Goal: Obtain resource: Download file/media

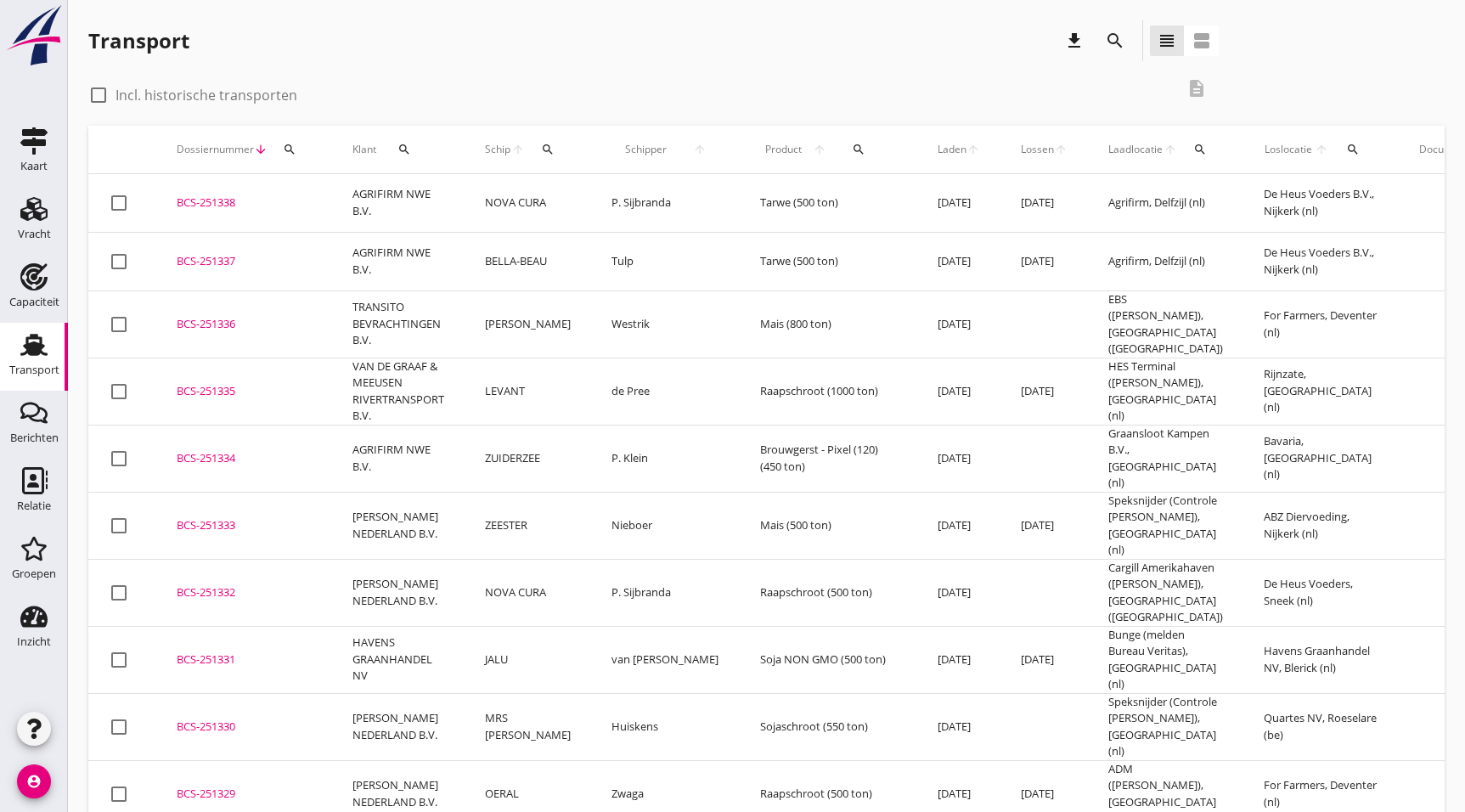
scroll to position [2367, 0]
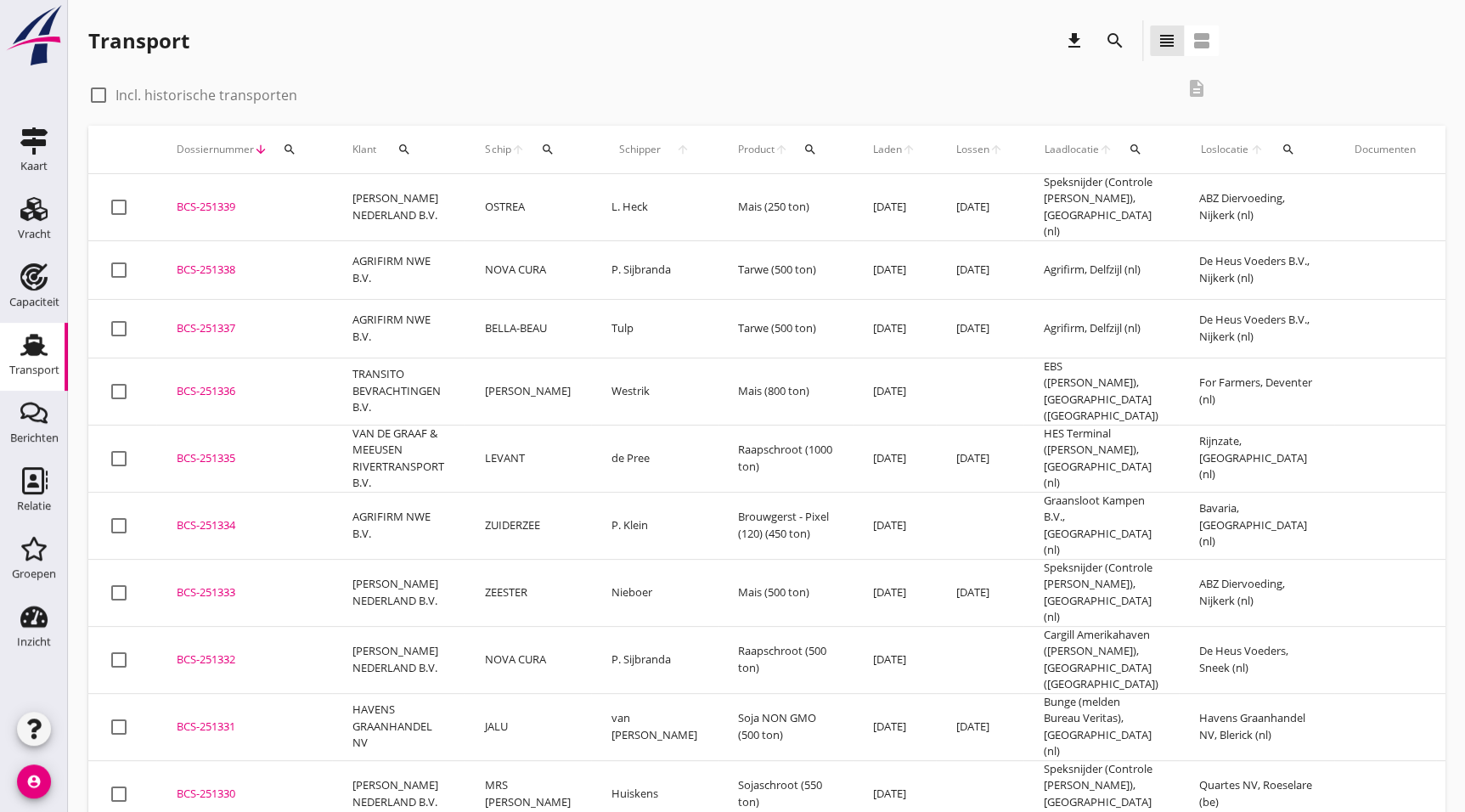
drag, startPoint x: 228, startPoint y: 564, endPoint x: 873, endPoint y: 552, distance: 645.1
click at [228, 584] on div "BCS-251333" at bounding box center [244, 592] width 135 height 17
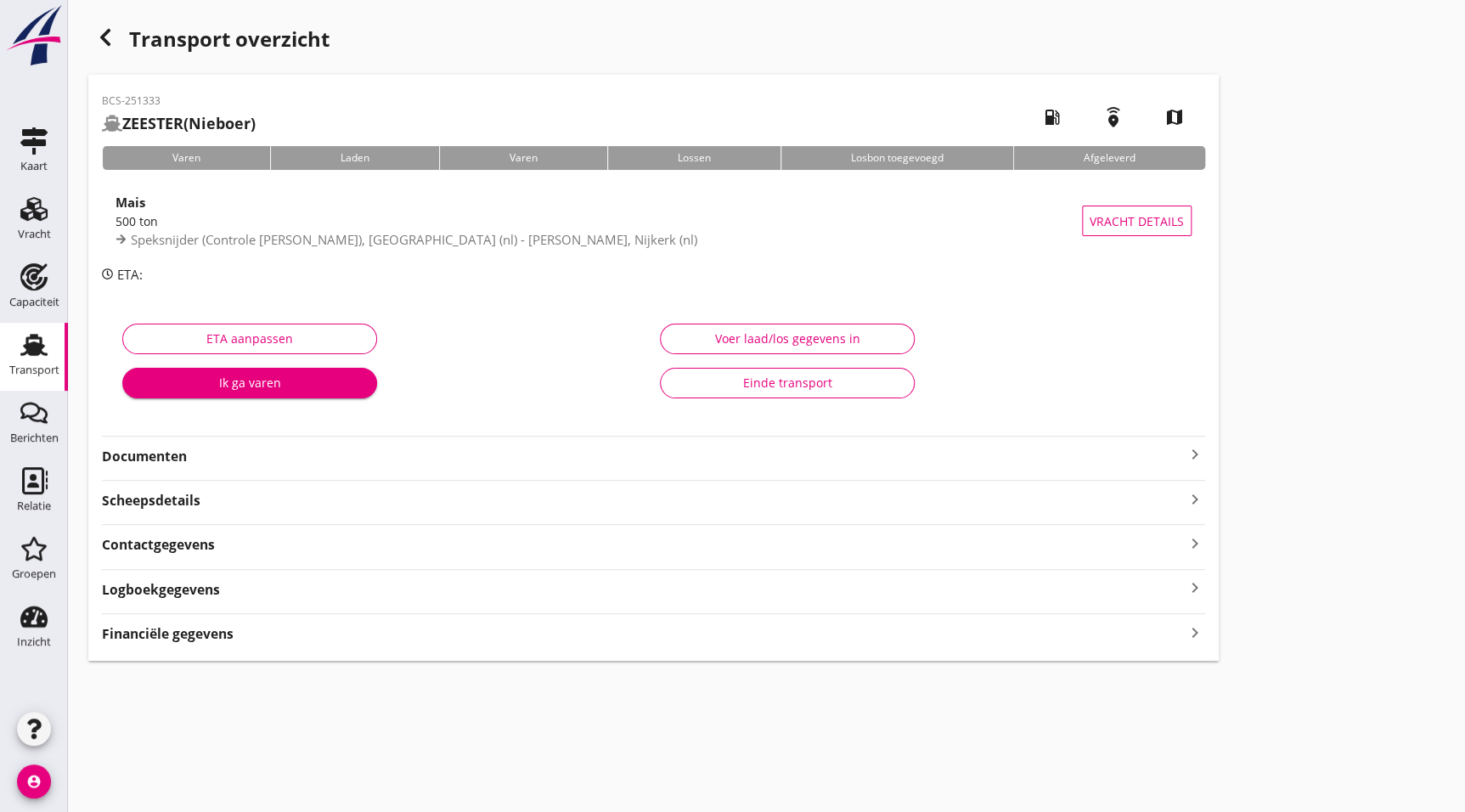
click at [113, 442] on div "Documenten keyboard_arrow_right" at bounding box center [653, 450] width 1103 height 31
click at [217, 454] on strong "Documenten" at bounding box center [643, 456] width 1083 height 20
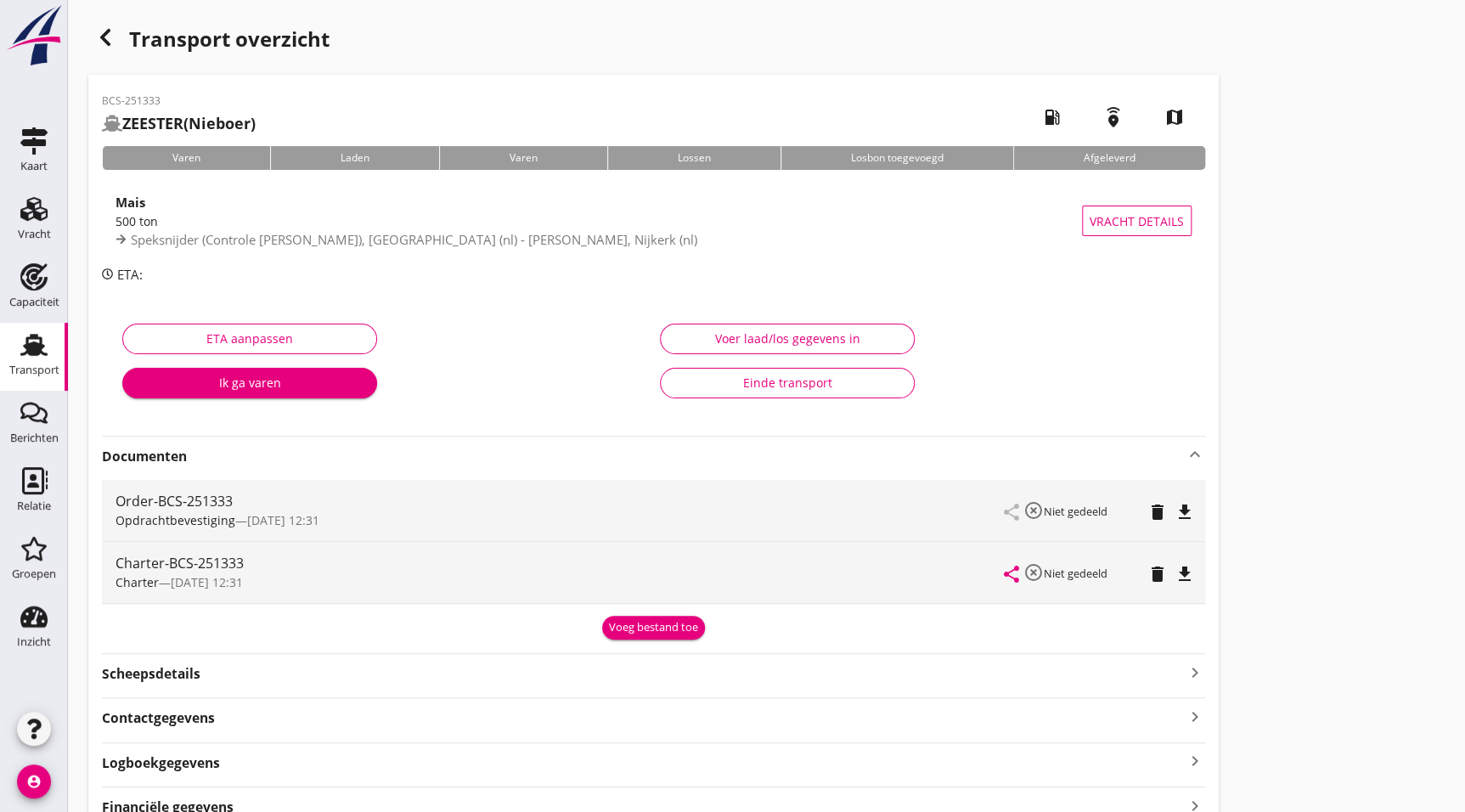
click at [1181, 570] on icon "file_download" at bounding box center [1184, 574] width 21 height 21
click at [119, 40] on div "button" at bounding box center [105, 38] width 34 height 34
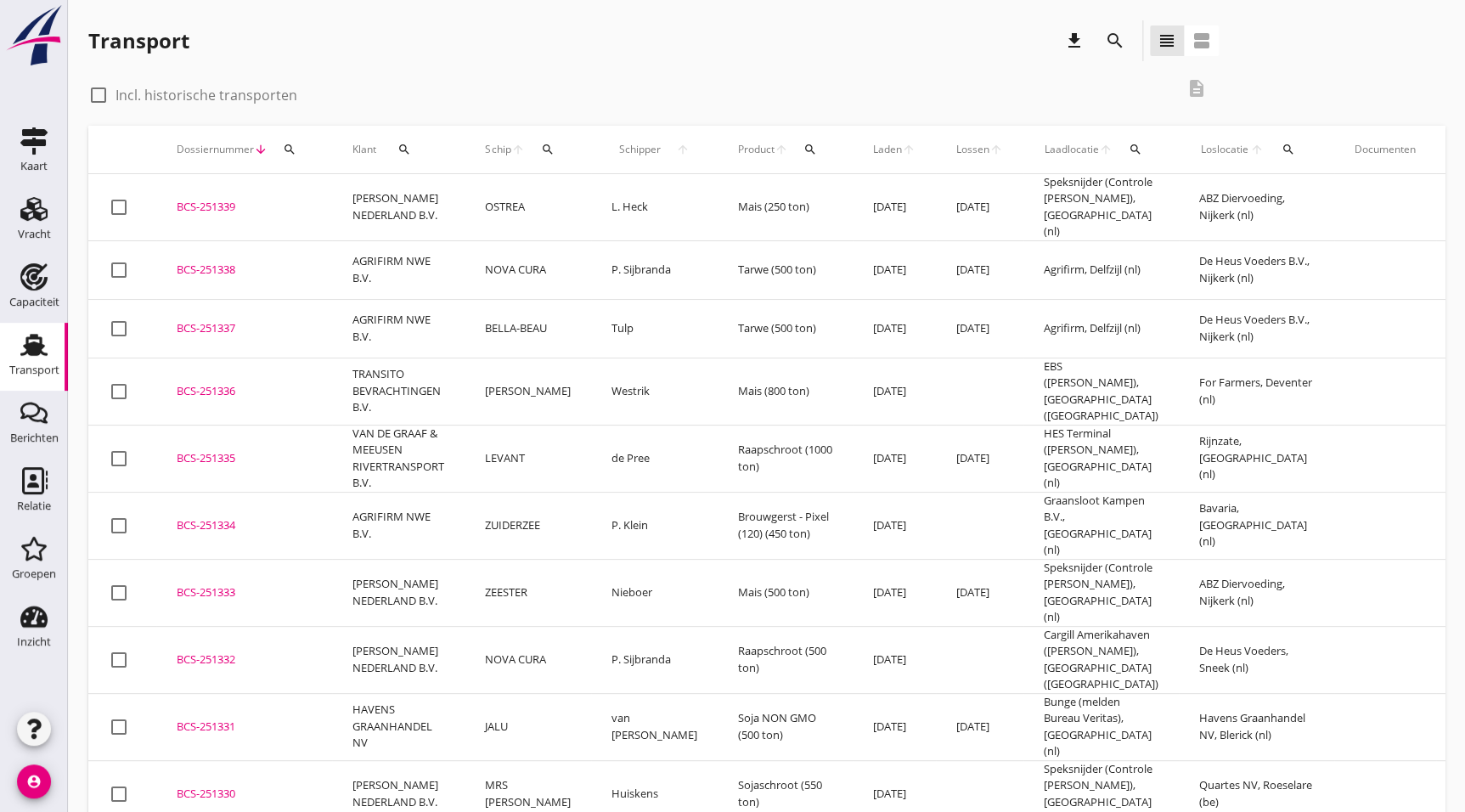
drag, startPoint x: 208, startPoint y: 501, endPoint x: 245, endPoint y: 528, distance: 45.8
click at [208, 517] on div "BCS-251334" at bounding box center [244, 525] width 135 height 17
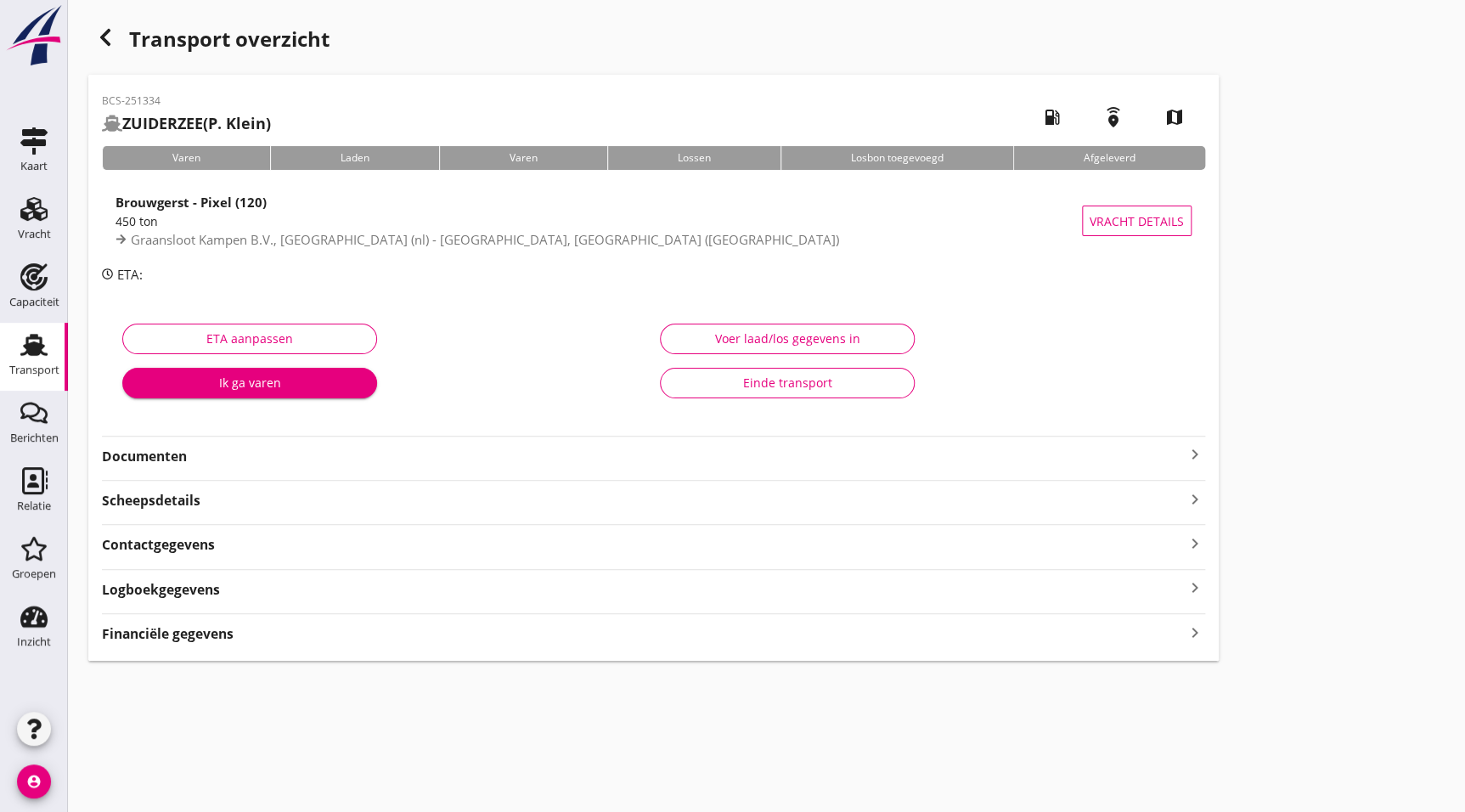
click at [244, 447] on strong "Documenten" at bounding box center [643, 456] width 1083 height 20
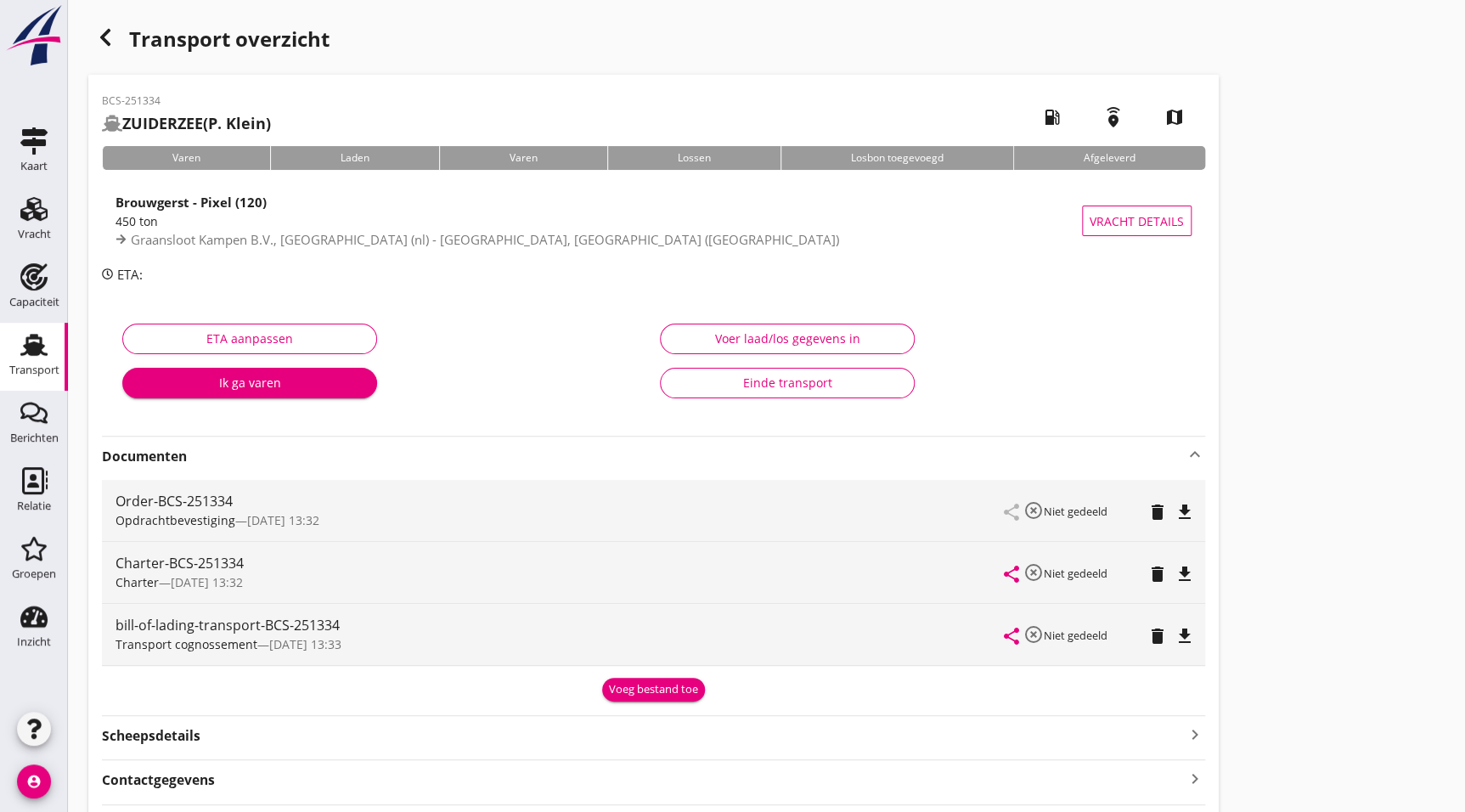
click at [1180, 577] on icon "file_download" at bounding box center [1184, 574] width 21 height 21
click at [112, 35] on icon "button" at bounding box center [105, 38] width 21 height 21
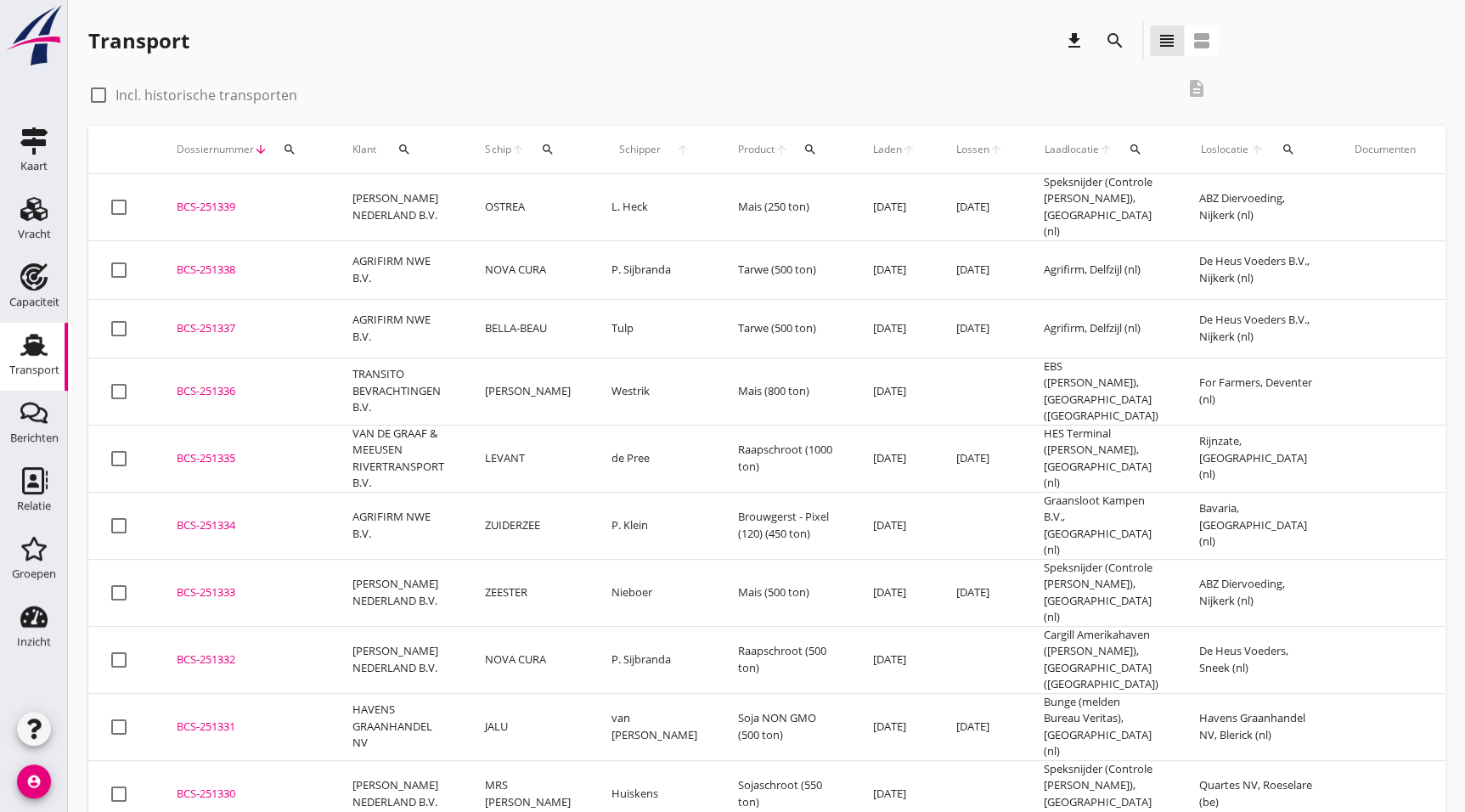
click at [199, 450] on div "BCS-251335" at bounding box center [244, 458] width 135 height 17
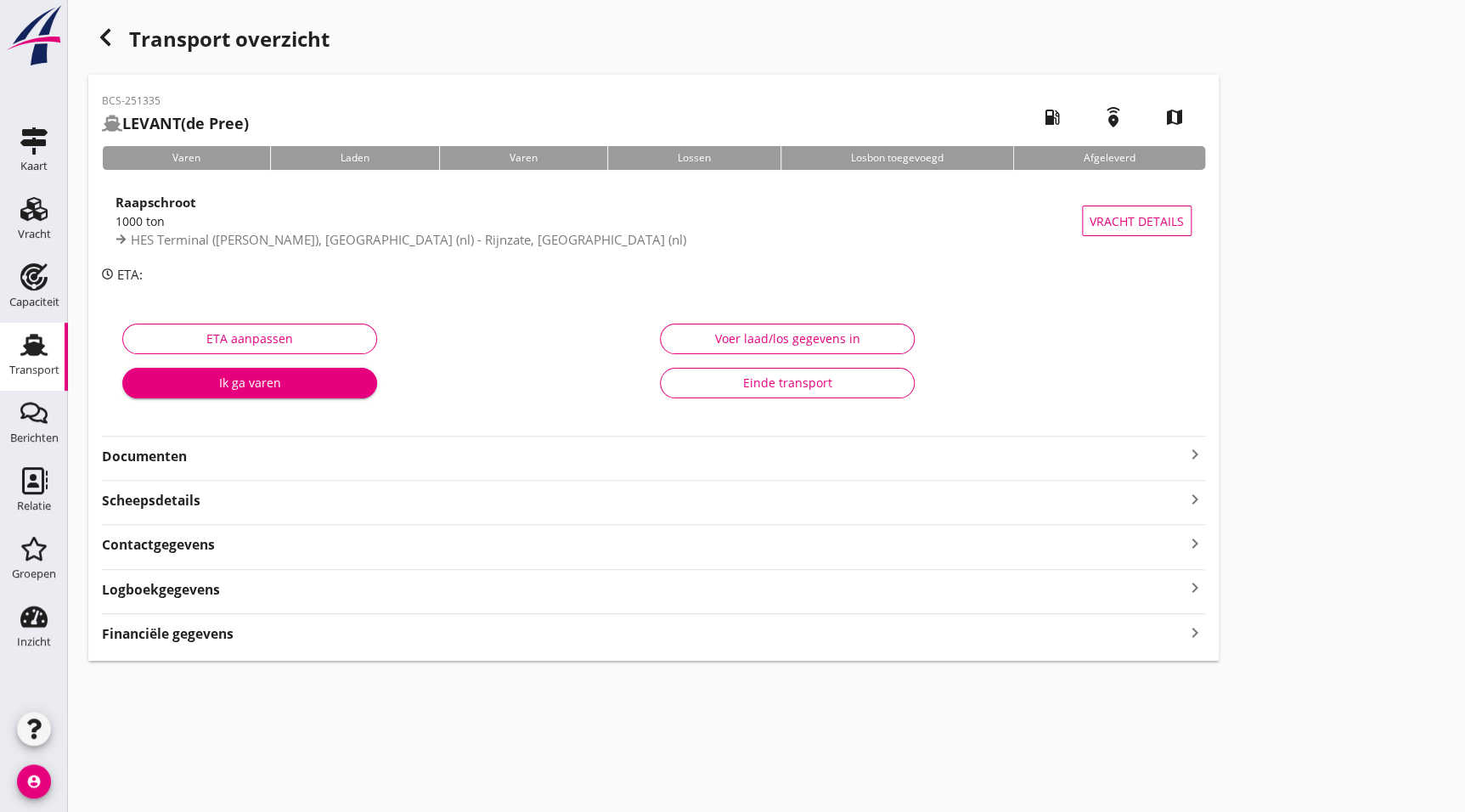
click at [165, 458] on strong "Documenten" at bounding box center [643, 456] width 1083 height 20
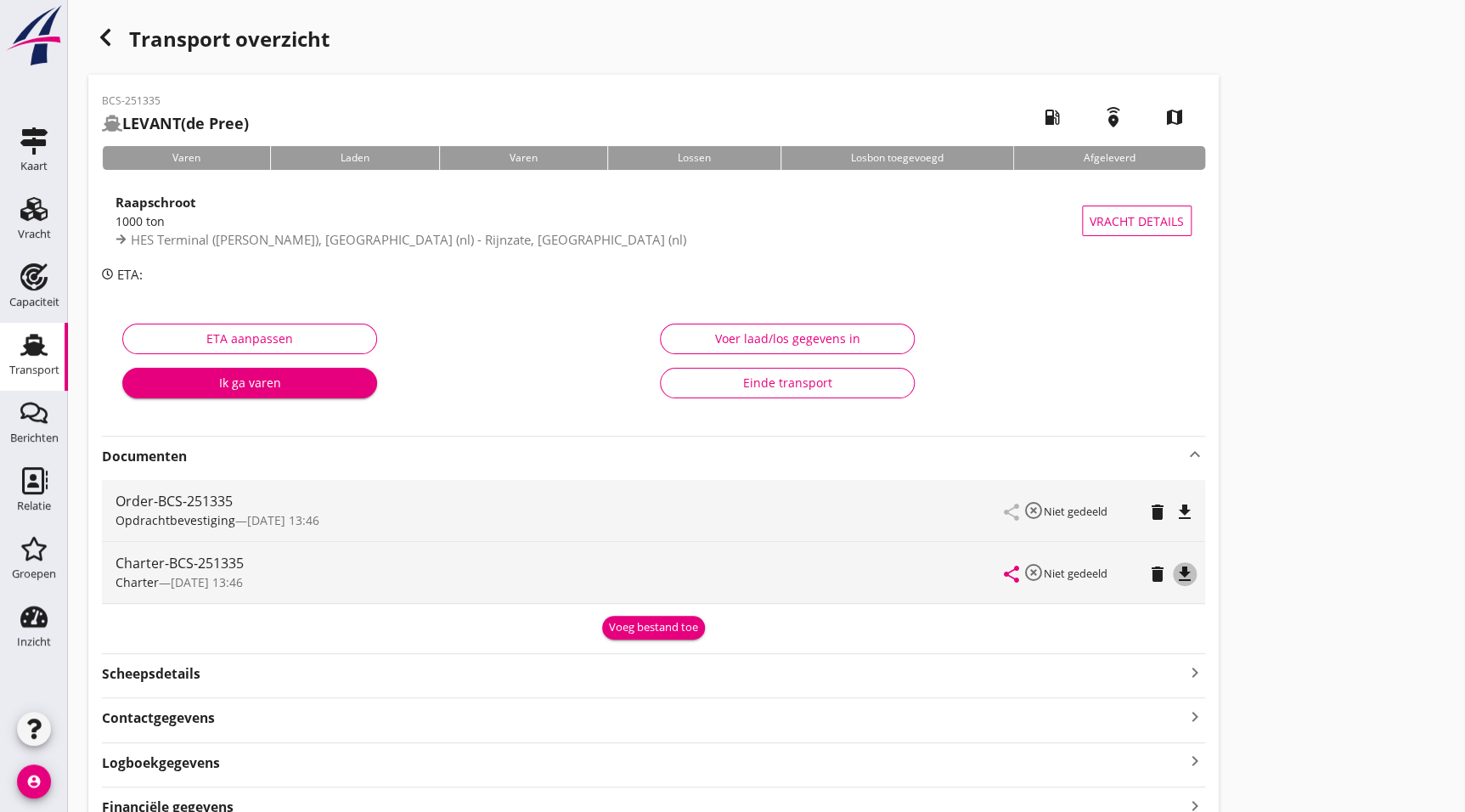
click at [1182, 570] on icon "file_download" at bounding box center [1184, 574] width 21 height 21
click at [95, 30] on icon "button" at bounding box center [105, 38] width 21 height 21
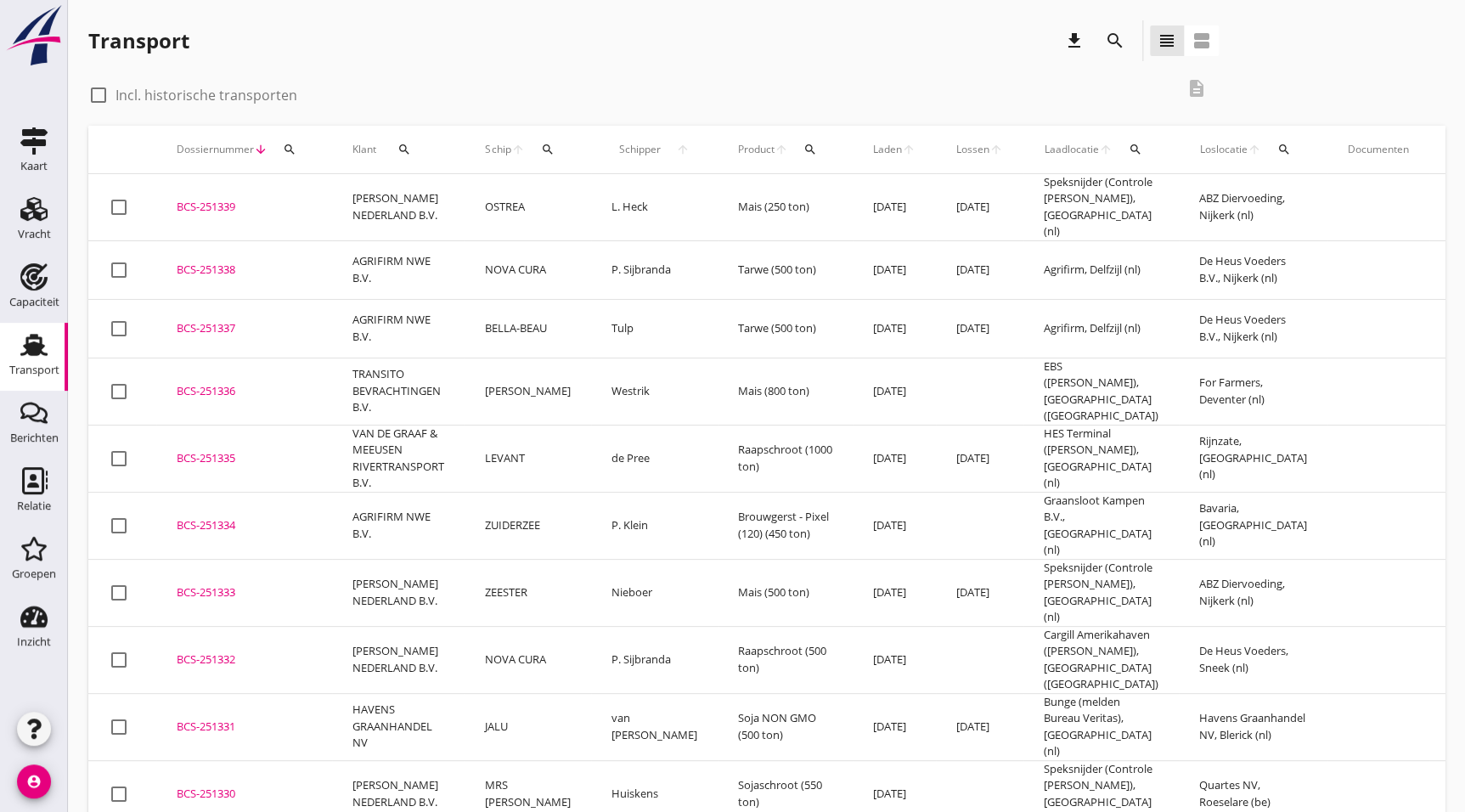
click at [226, 383] on div "BCS-251336" at bounding box center [244, 391] width 135 height 17
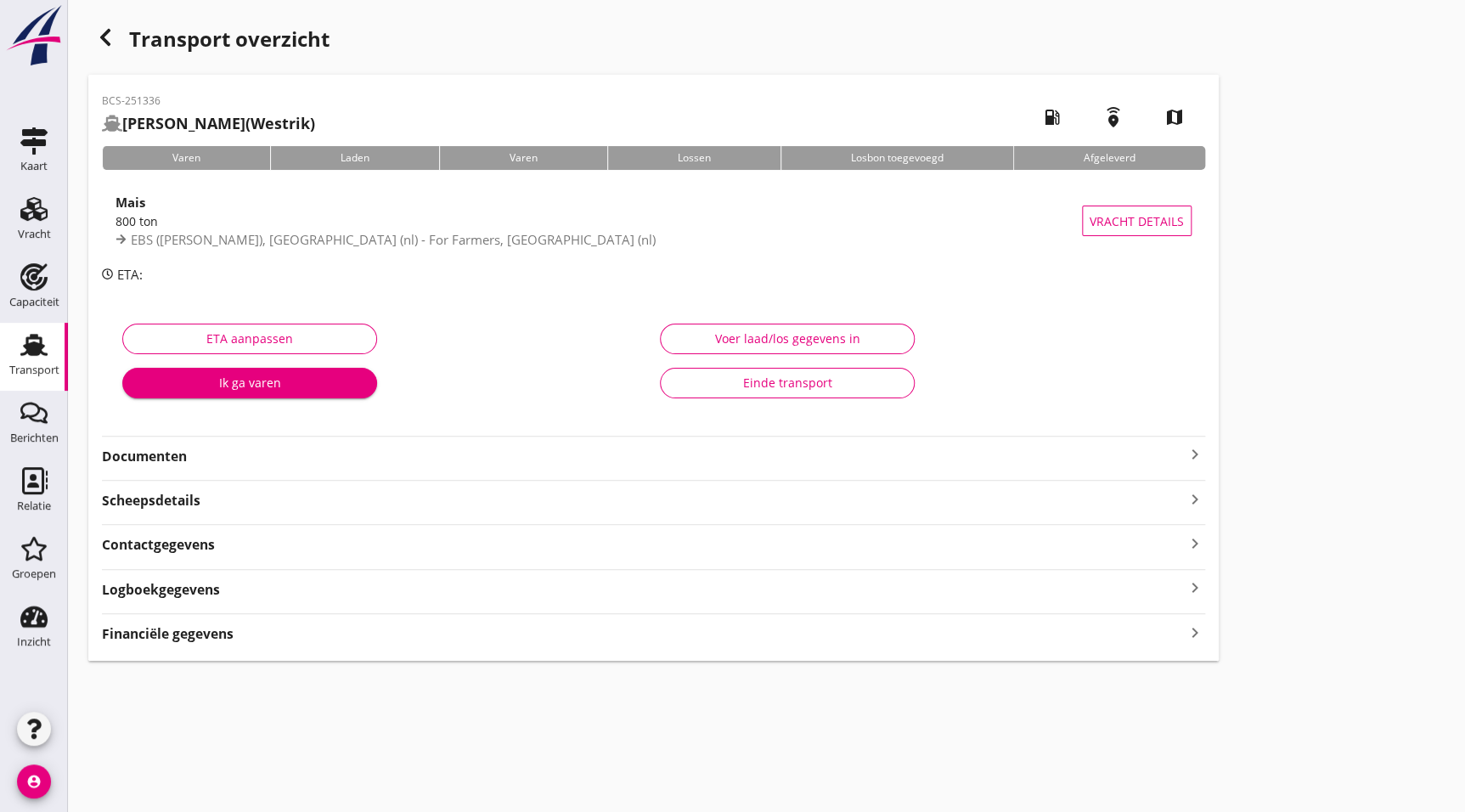
click at [154, 458] on strong "Documenten" at bounding box center [643, 456] width 1083 height 20
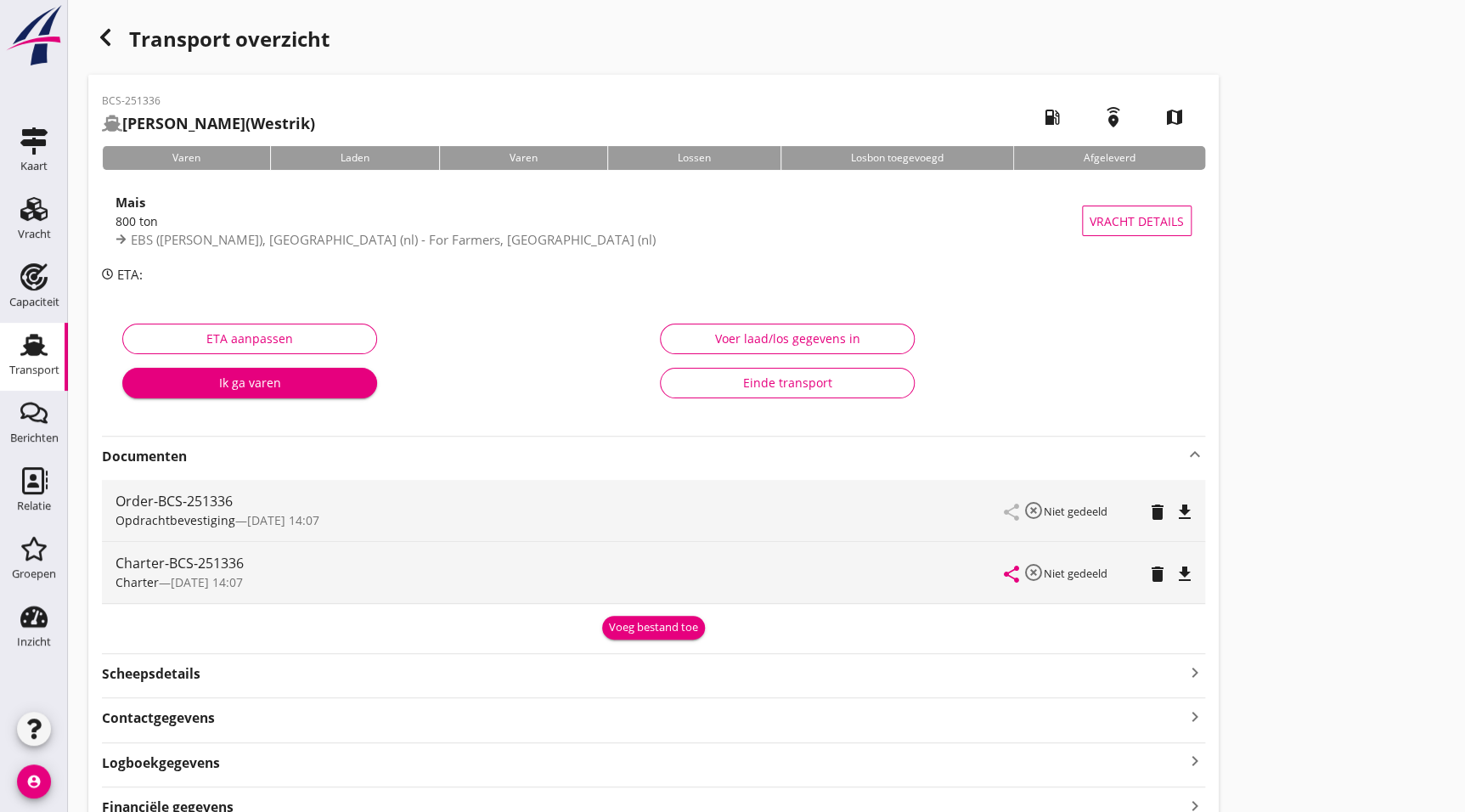
click at [1194, 577] on div "file_download" at bounding box center [1184, 574] width 24 height 21
click at [107, 38] on icon "button" at bounding box center [105, 38] width 21 height 21
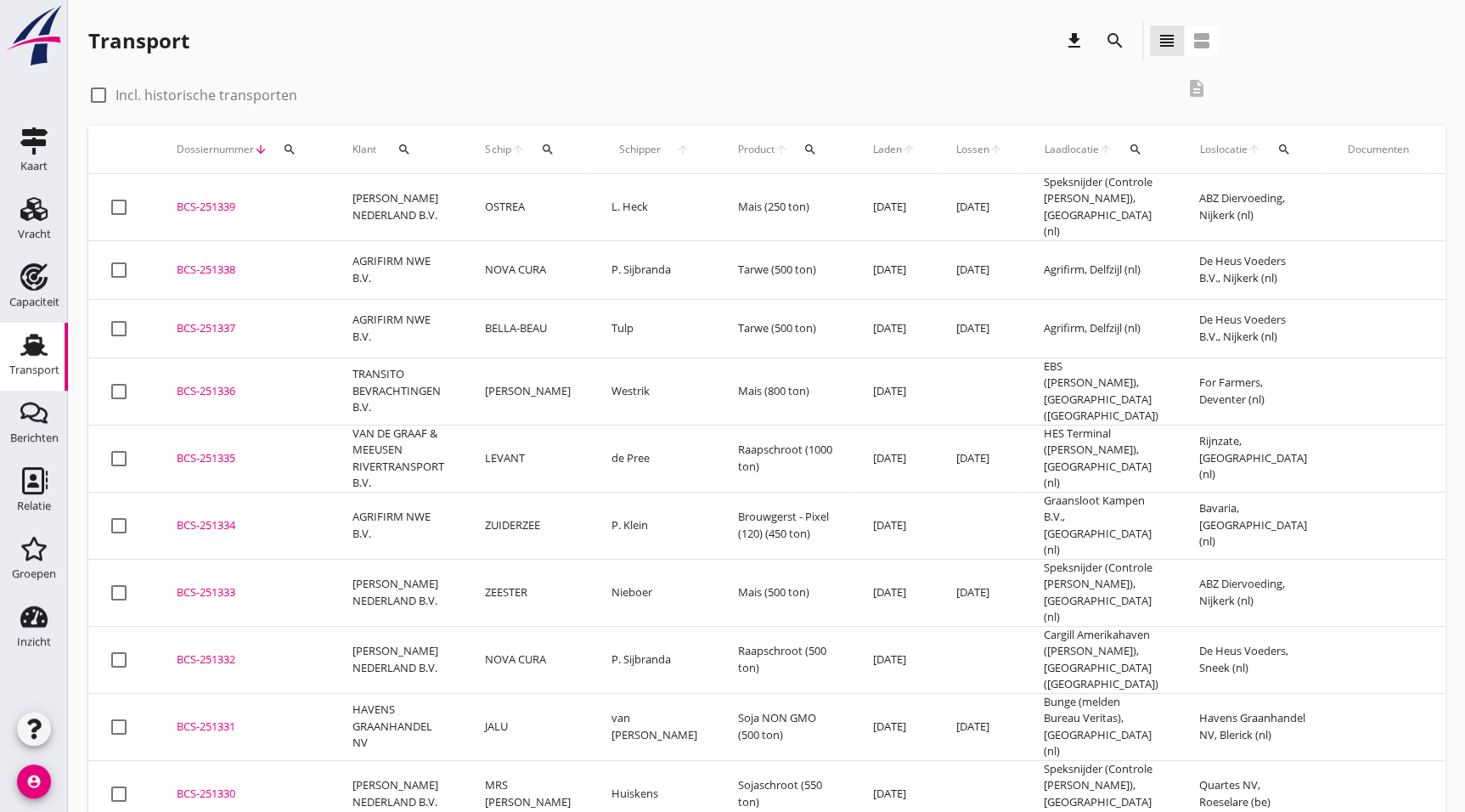
click at [190, 332] on td "BCS-251337 upload_file Drop hier uw bestand om het aan het dossier toe te voegen" at bounding box center [244, 328] width 176 height 58
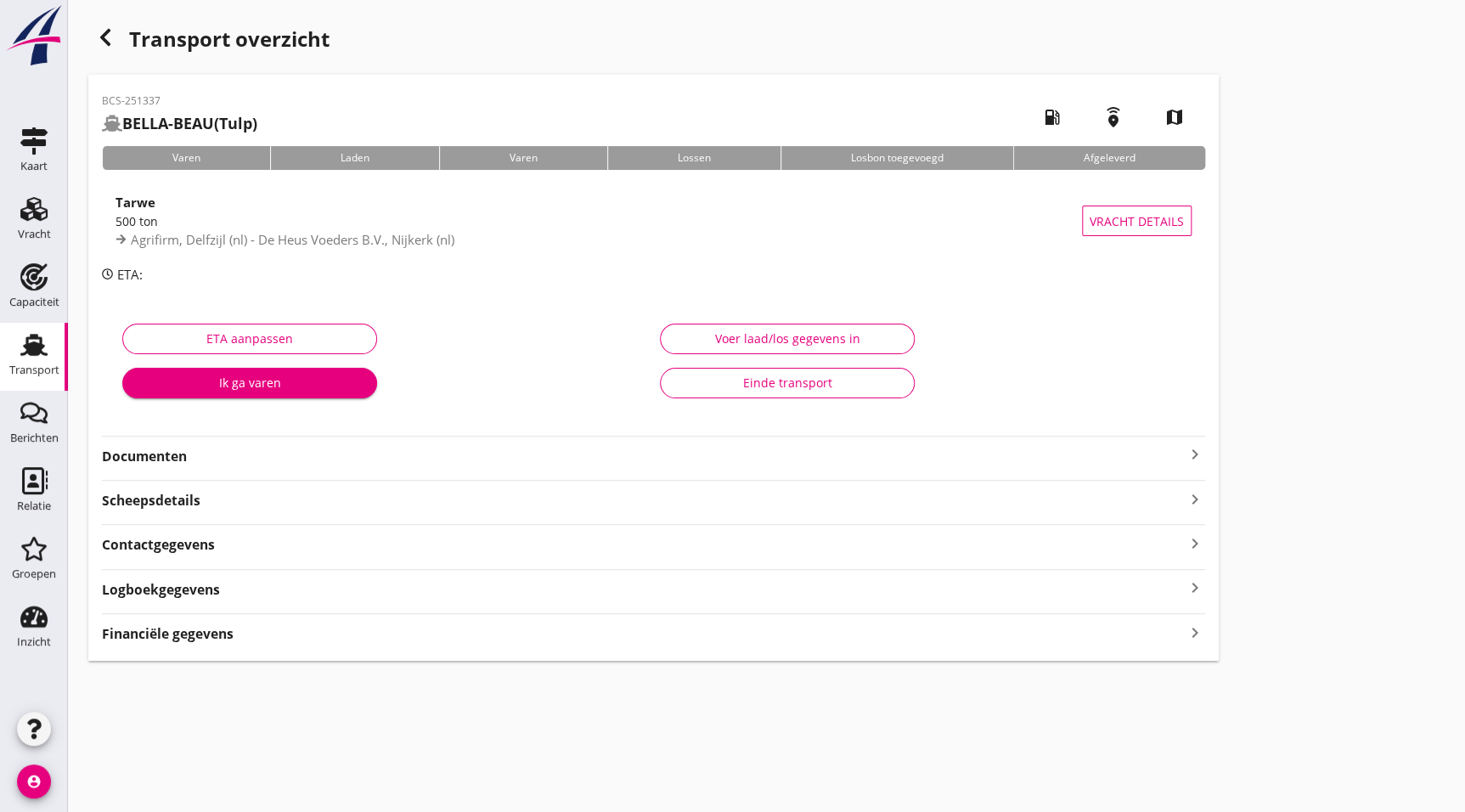
click at [144, 445] on div "Documenten keyboard_arrow_right" at bounding box center [653, 454] width 1103 height 23
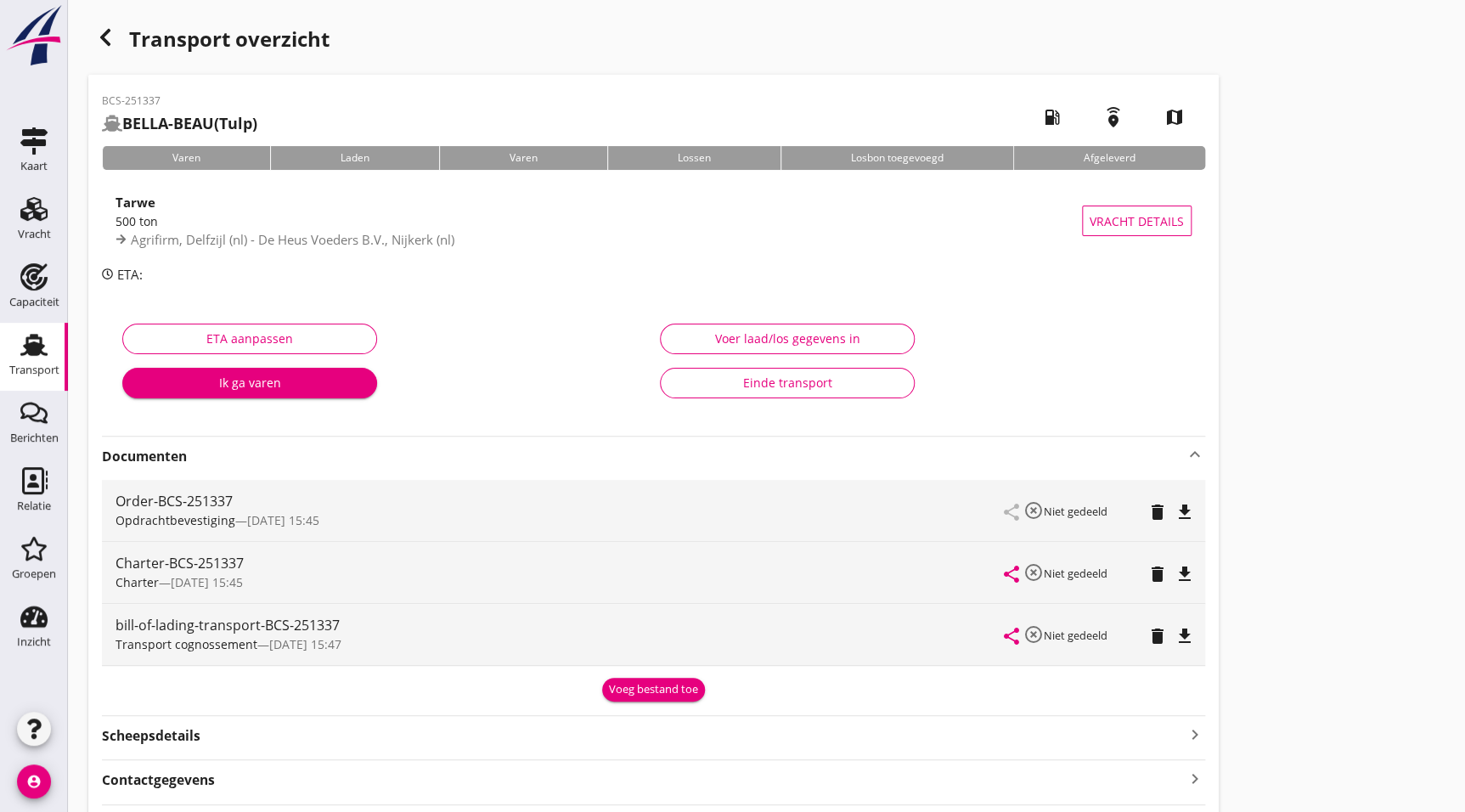
click at [1180, 566] on icon "file_download" at bounding box center [1184, 574] width 21 height 21
click at [115, 42] on icon "button" at bounding box center [105, 38] width 21 height 21
